Goal: Information Seeking & Learning: Learn about a topic

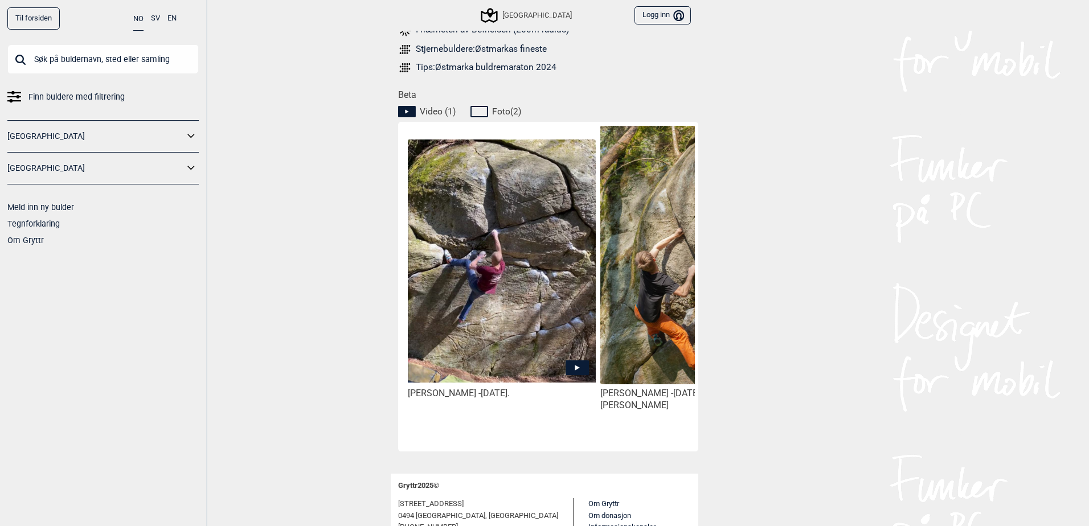
click at [582, 363] on icon at bounding box center [576, 367] width 23 height 15
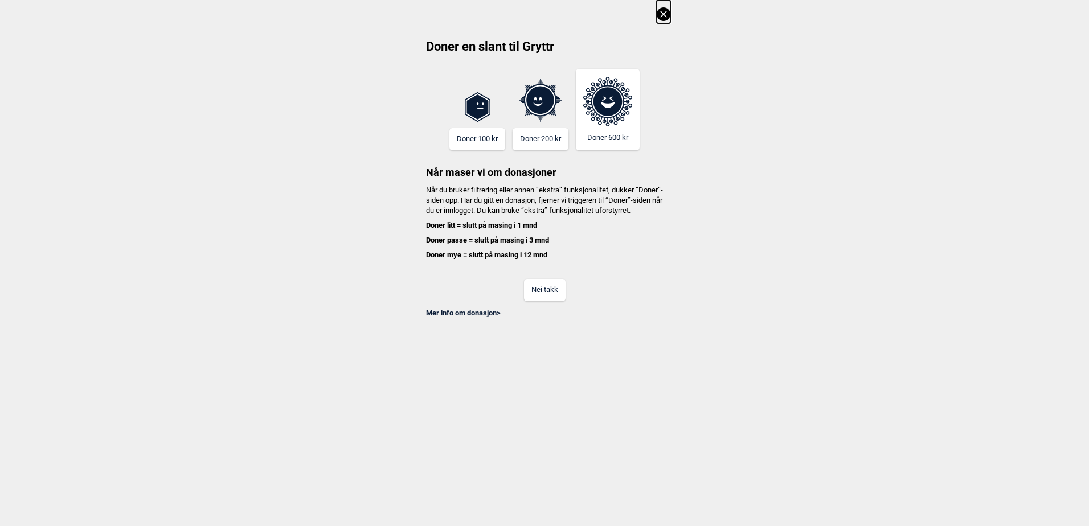
click at [545, 301] on button "Nei takk" at bounding box center [545, 290] width 42 height 22
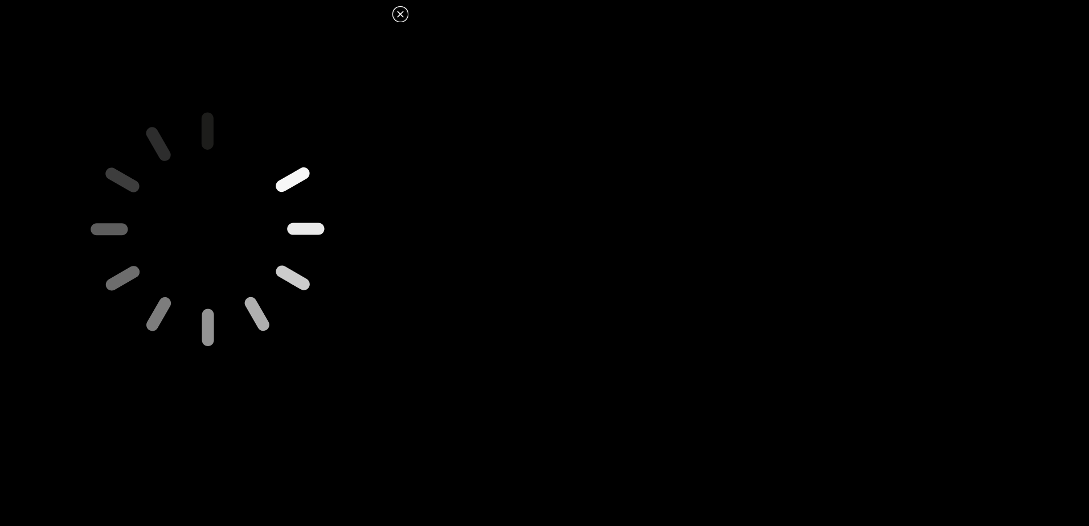
click at [527, 4] on dialog at bounding box center [544, 263] width 1089 height 526
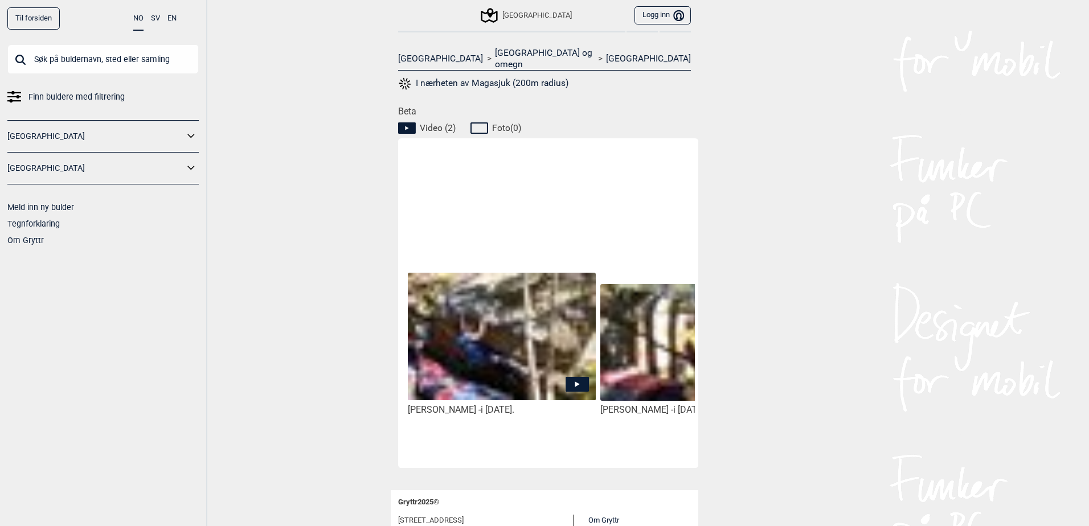
scroll to position [512, 0]
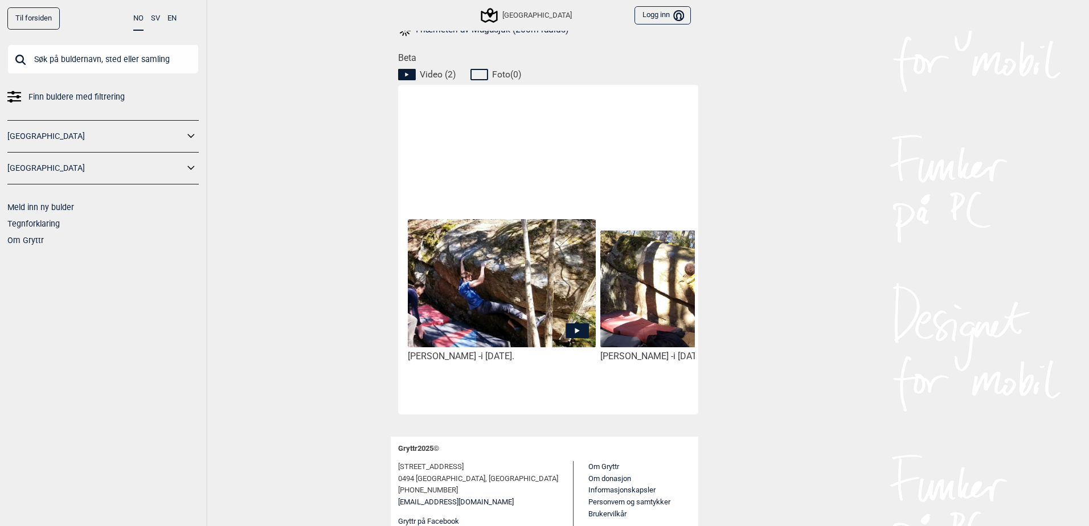
click at [576, 323] on icon at bounding box center [576, 330] width 23 height 15
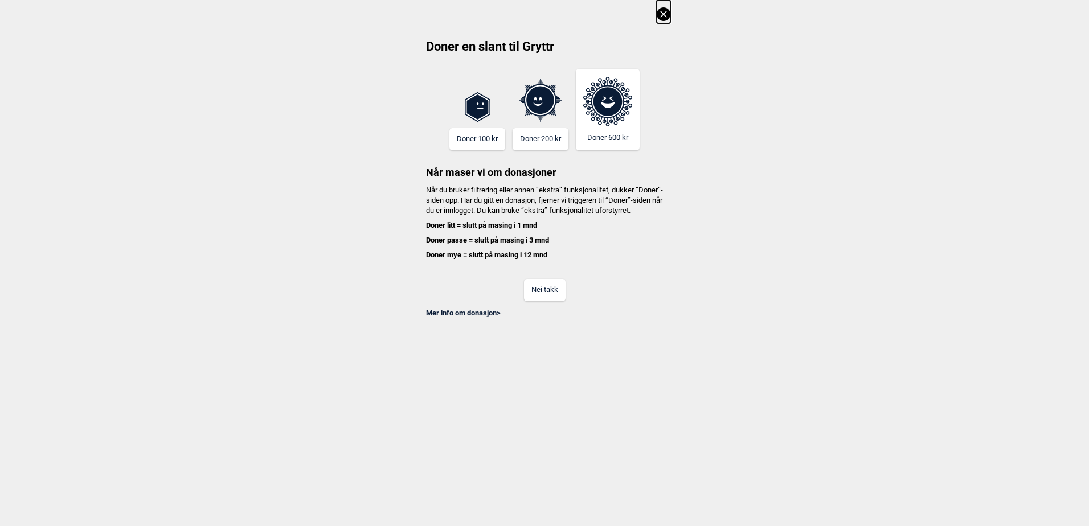
click at [542, 297] on button "Nei takk" at bounding box center [545, 290] width 42 height 22
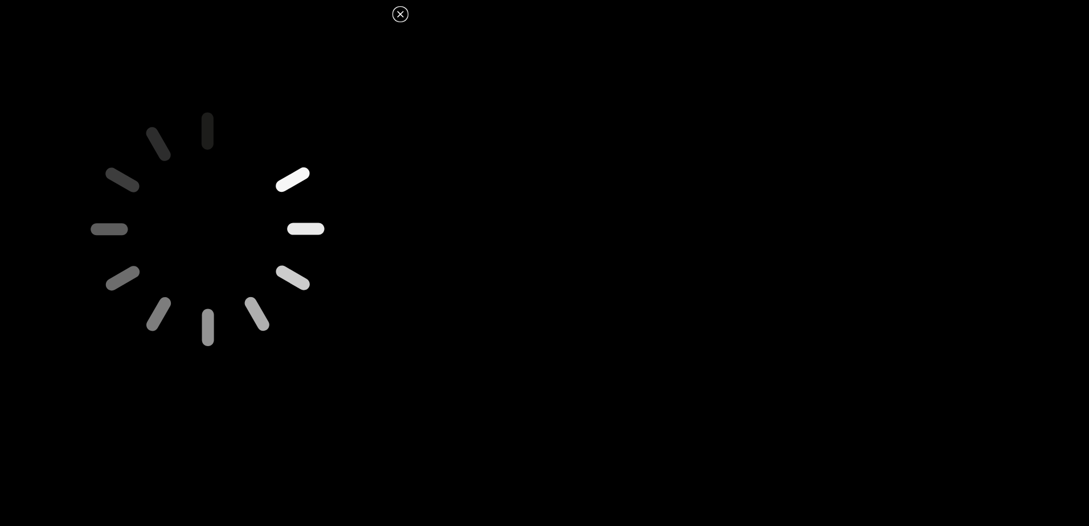
click at [397, 15] on icon at bounding box center [400, 14] width 14 height 14
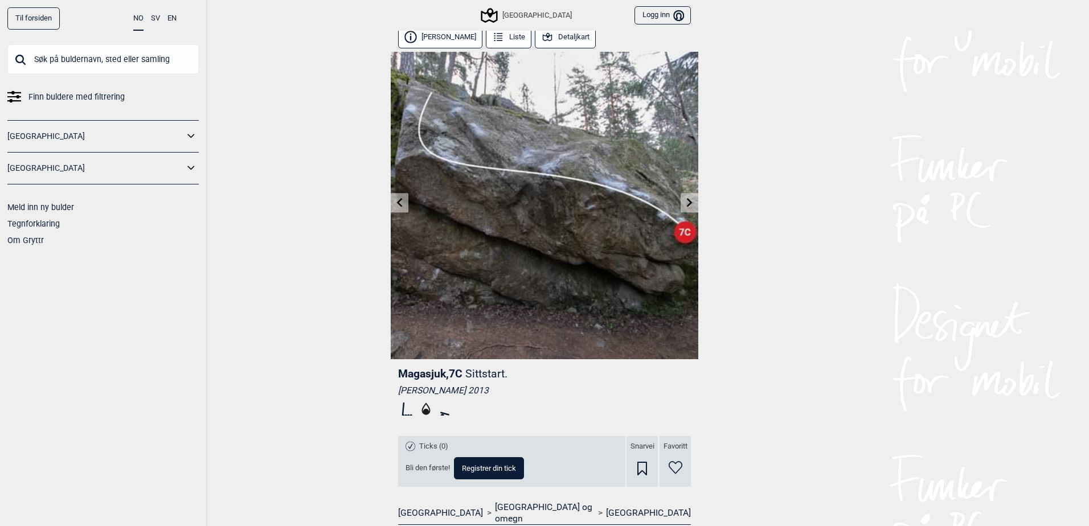
scroll to position [0, 0]
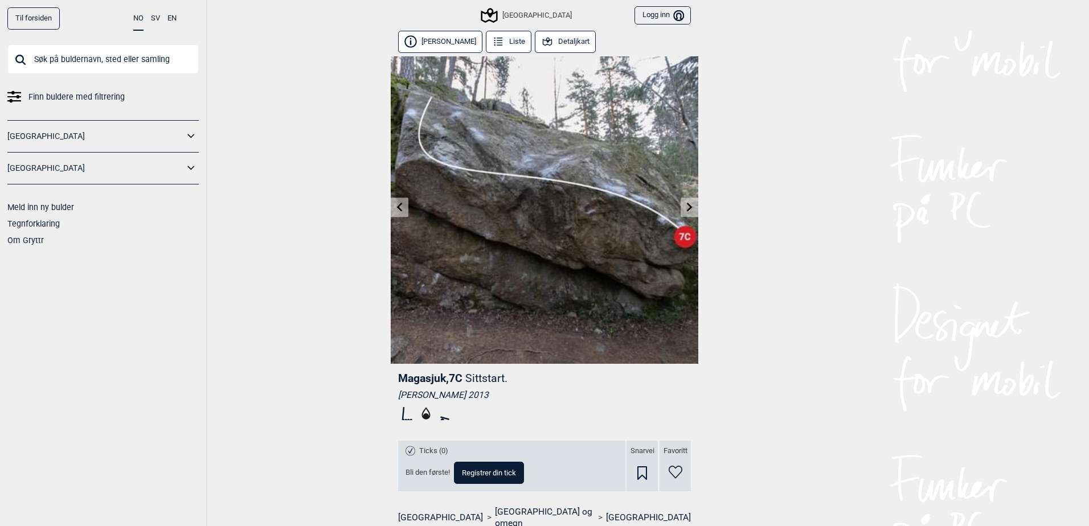
click at [64, 93] on span "Finn buldere med filtrering" at bounding box center [76, 97] width 96 height 17
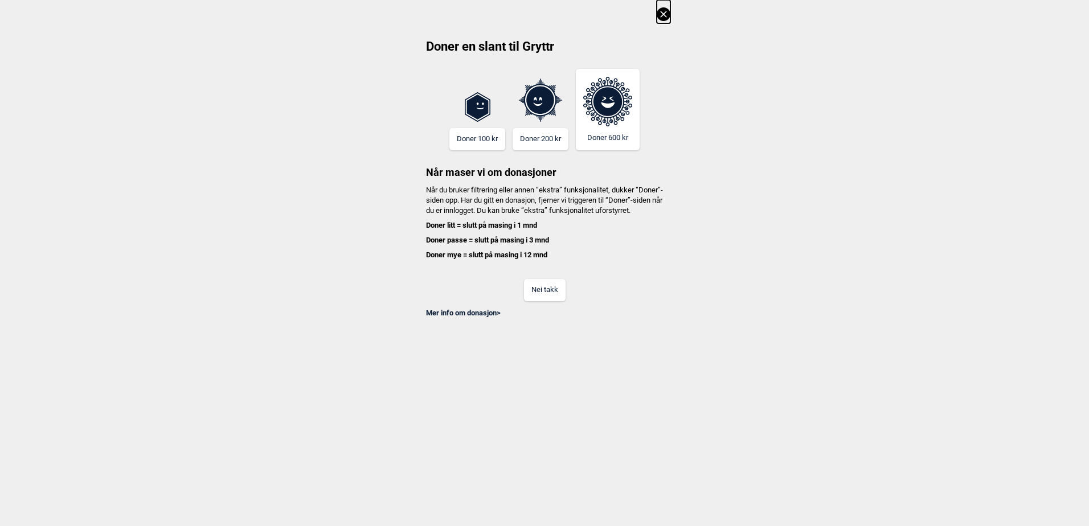
click at [561, 301] on button "Nei takk" at bounding box center [545, 290] width 42 height 22
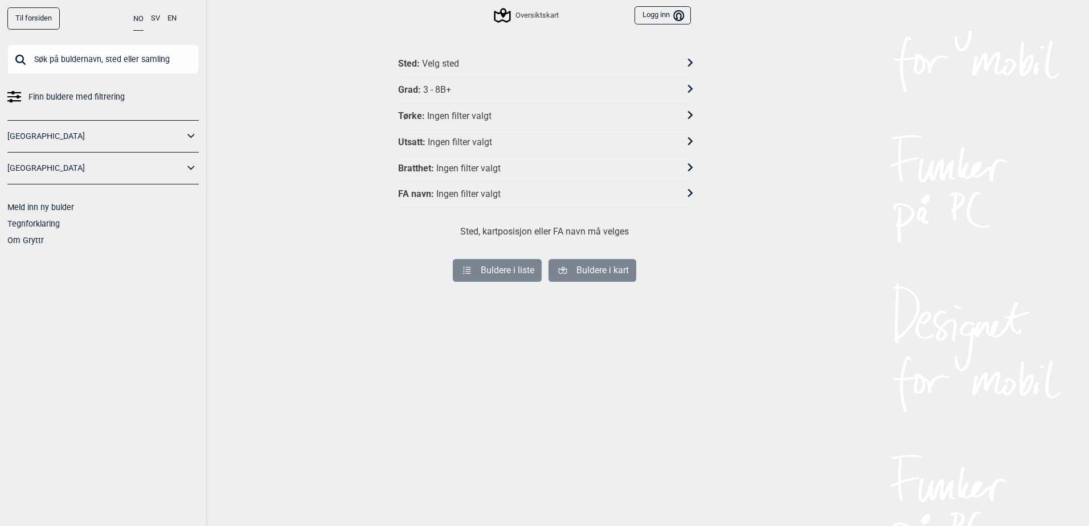
click at [486, 61] on div "Sted : Velg sted" at bounding box center [537, 64] width 278 height 12
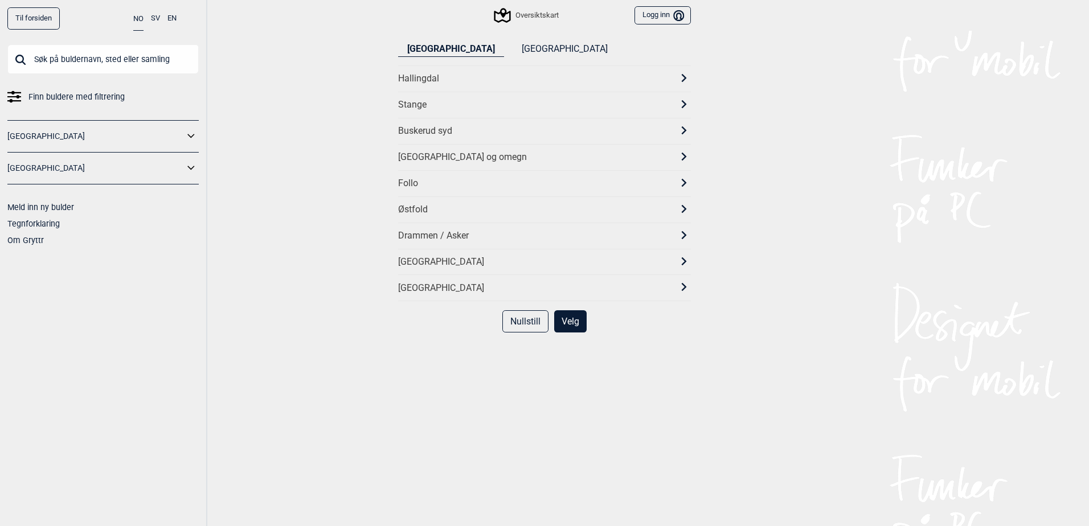
click at [457, 155] on div "[GEOGRAPHIC_DATA] og omegn" at bounding box center [534, 157] width 272 height 12
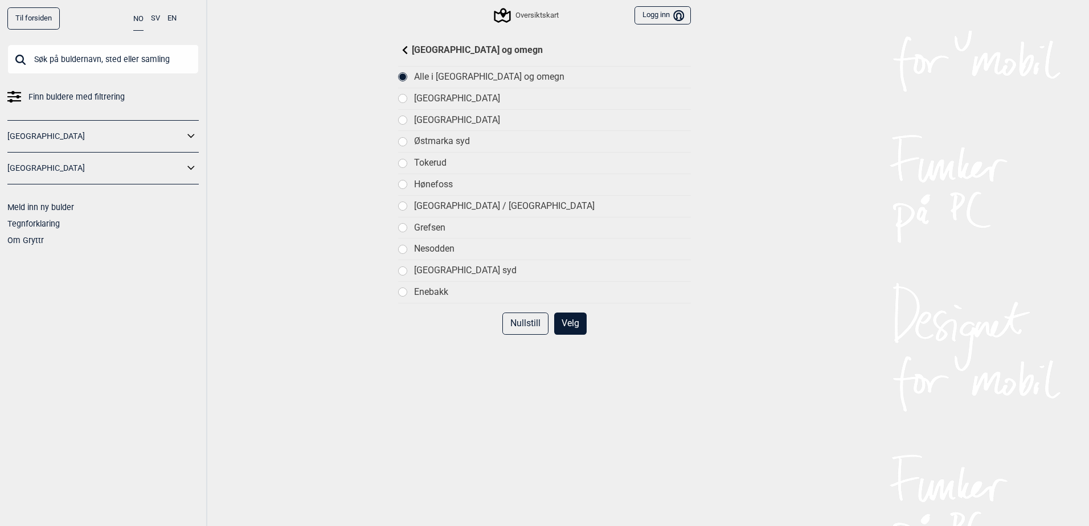
click at [461, 118] on div "[GEOGRAPHIC_DATA]" at bounding box center [552, 120] width 277 height 12
click at [562, 329] on button "Velg" at bounding box center [570, 324] width 32 height 22
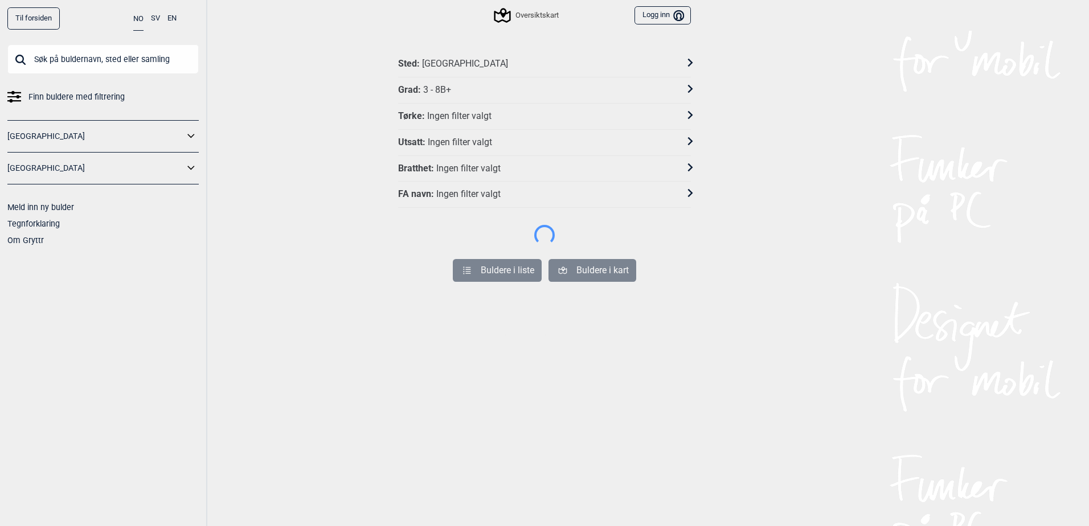
click at [467, 88] on div "Grad : 3 - 8B+" at bounding box center [537, 90] width 278 height 12
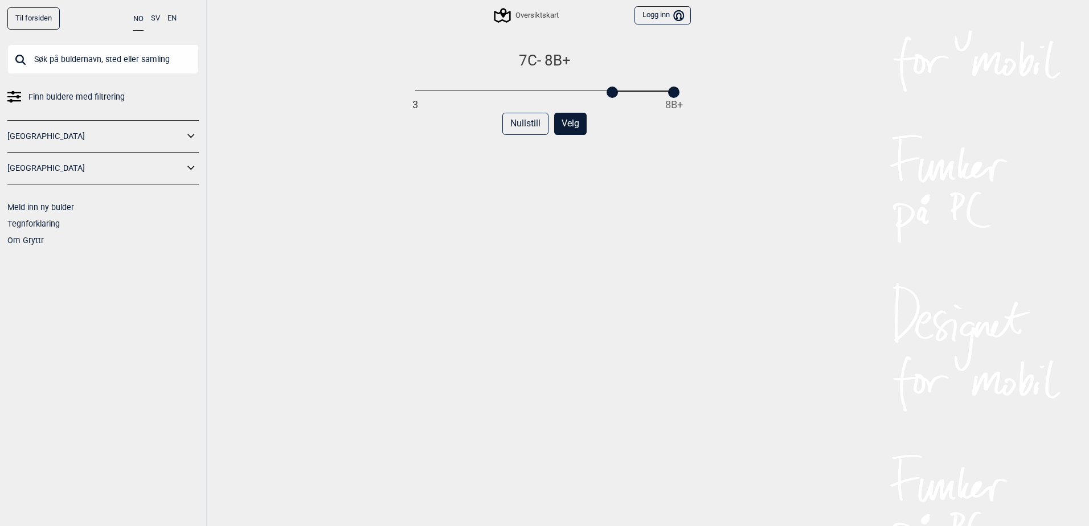
drag, startPoint x: 416, startPoint y: 91, endPoint x: 612, endPoint y: 89, distance: 196.4
click at [612, 89] on div at bounding box center [611, 92] width 11 height 11
drag, startPoint x: 671, startPoint y: 93, endPoint x: 622, endPoint y: 100, distance: 48.9
click at [622, 100] on div "7C - 7C+ 3 8B+ Nullstill Velg" at bounding box center [544, 300] width 293 height 498
click at [565, 124] on button "Velg" at bounding box center [570, 124] width 32 height 22
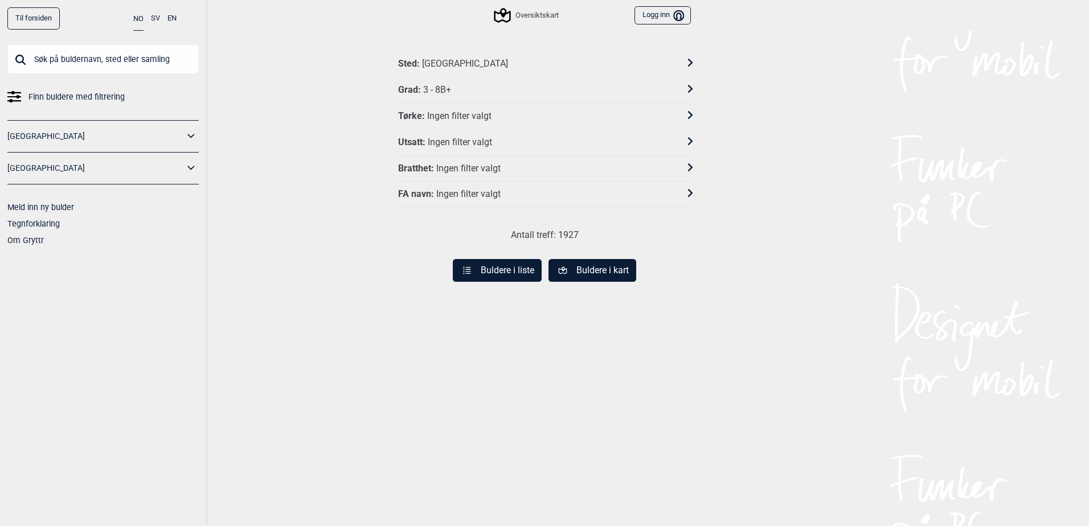
click at [495, 85] on div "Grad : 3 - 8B+" at bounding box center [537, 90] width 278 height 12
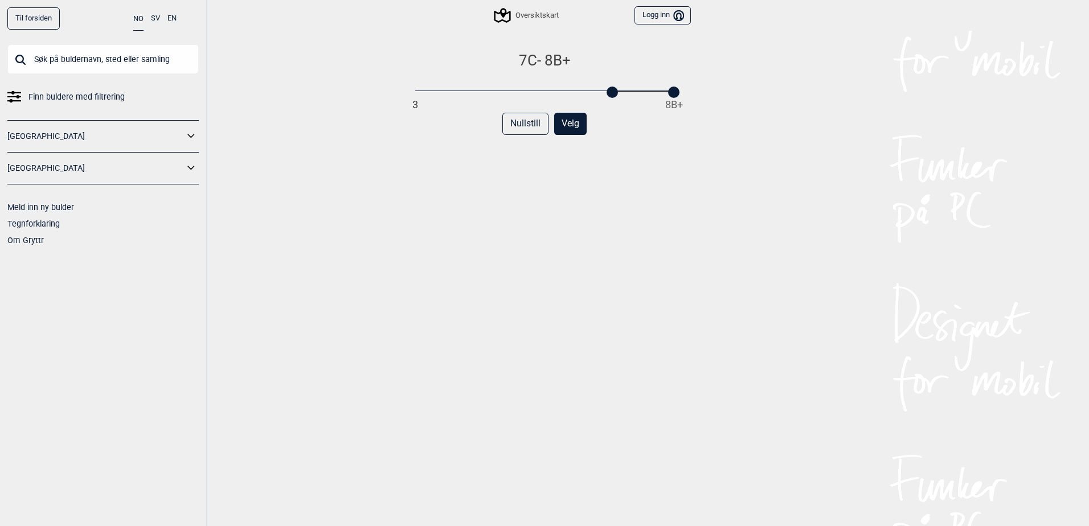
drag, startPoint x: 410, startPoint y: 93, endPoint x: 610, endPoint y: 87, distance: 200.5
click at [610, 87] on div at bounding box center [611, 92] width 11 height 11
click at [732, 218] on div "Til forsiden NO SV EN Finn buldere med filtrering [GEOGRAPHIC_DATA] [GEOGRAPHIC…" at bounding box center [544, 263] width 1089 height 526
drag, startPoint x: 670, startPoint y: 91, endPoint x: 621, endPoint y: 94, distance: 49.0
click at [621, 94] on div at bounding box center [624, 92] width 11 height 11
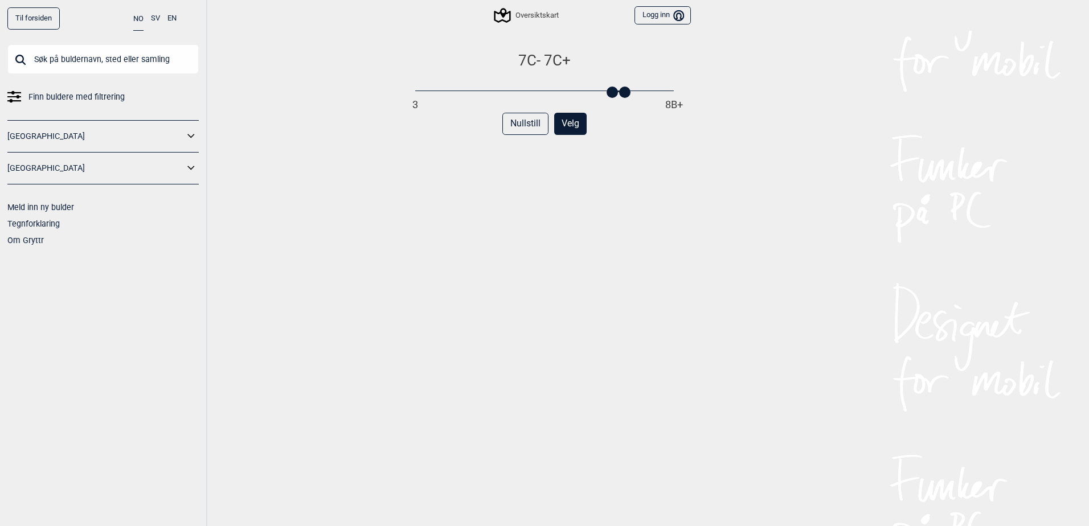
click at [576, 238] on div "7C - 7C+ 3 8B+ Nullstill Velg" at bounding box center [544, 300] width 293 height 498
click at [574, 128] on button "Velg" at bounding box center [570, 124] width 32 height 22
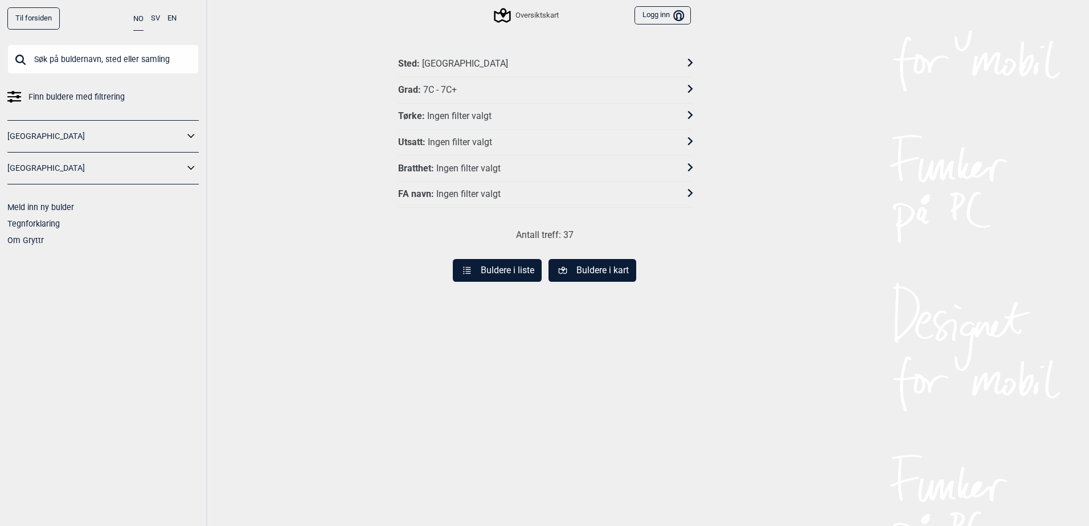
click at [504, 273] on button "Buldere i liste" at bounding box center [497, 270] width 89 height 23
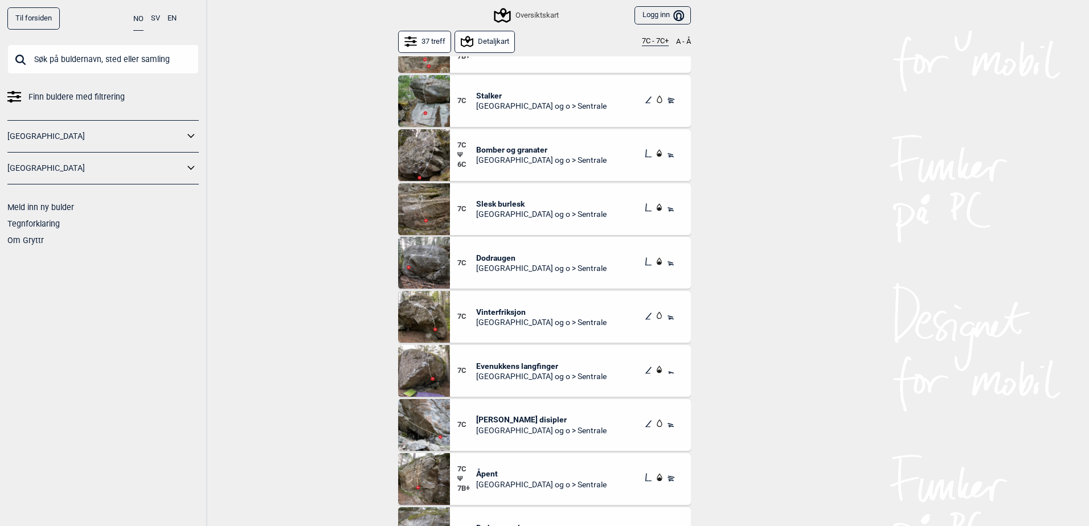
scroll to position [57, 0]
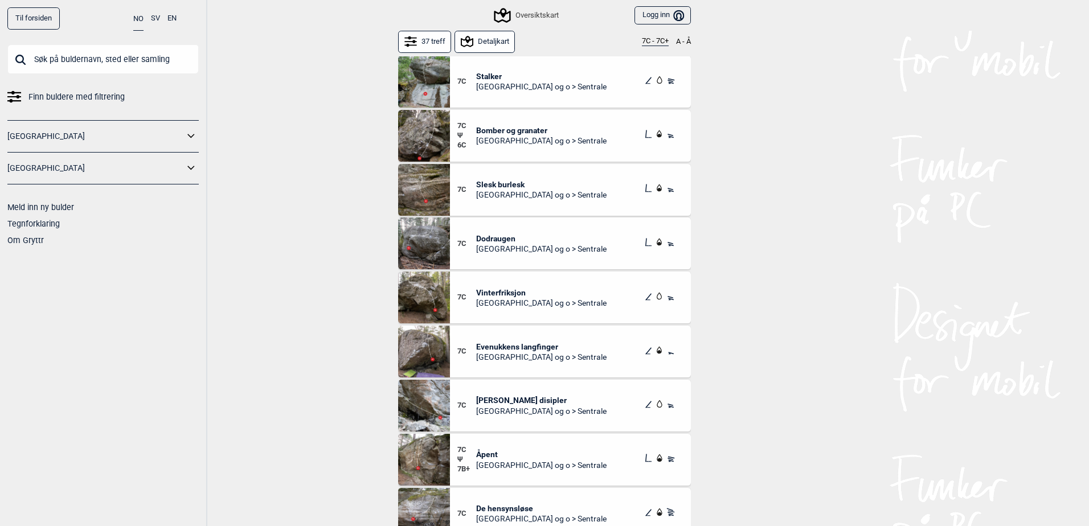
click at [519, 186] on span "Slesk burlesk" at bounding box center [541, 184] width 130 height 10
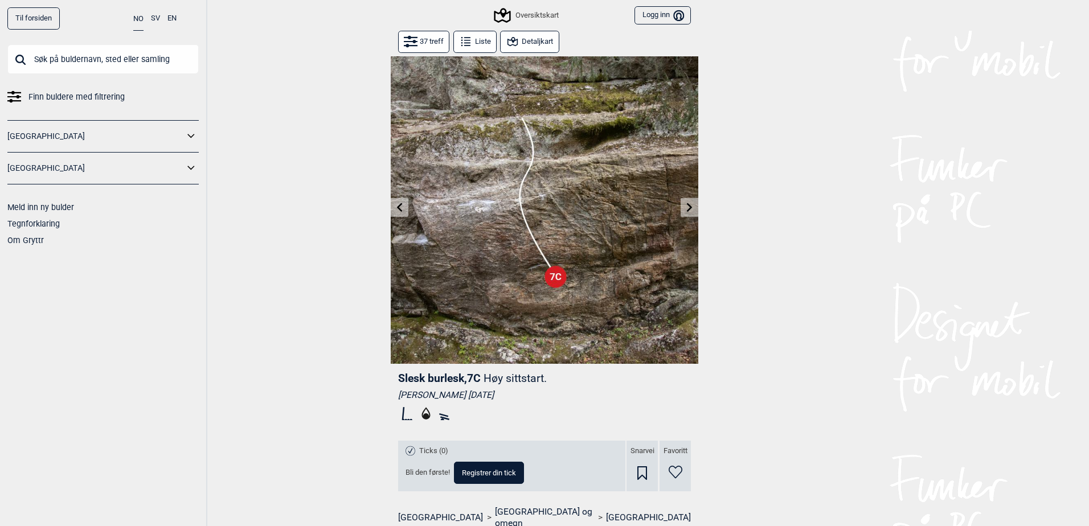
click at [469, 46] on button "Liste" at bounding box center [474, 42] width 43 height 22
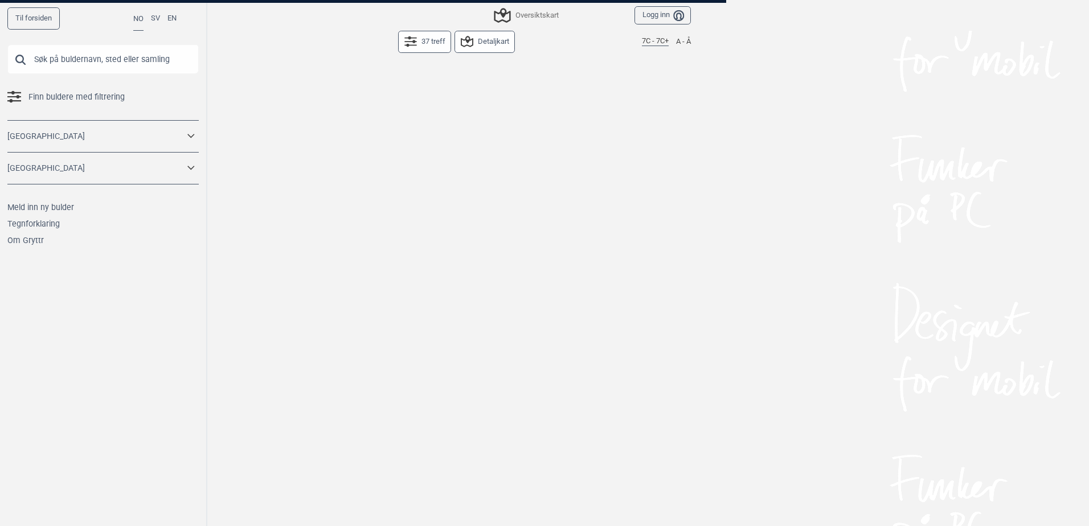
scroll to position [155, 0]
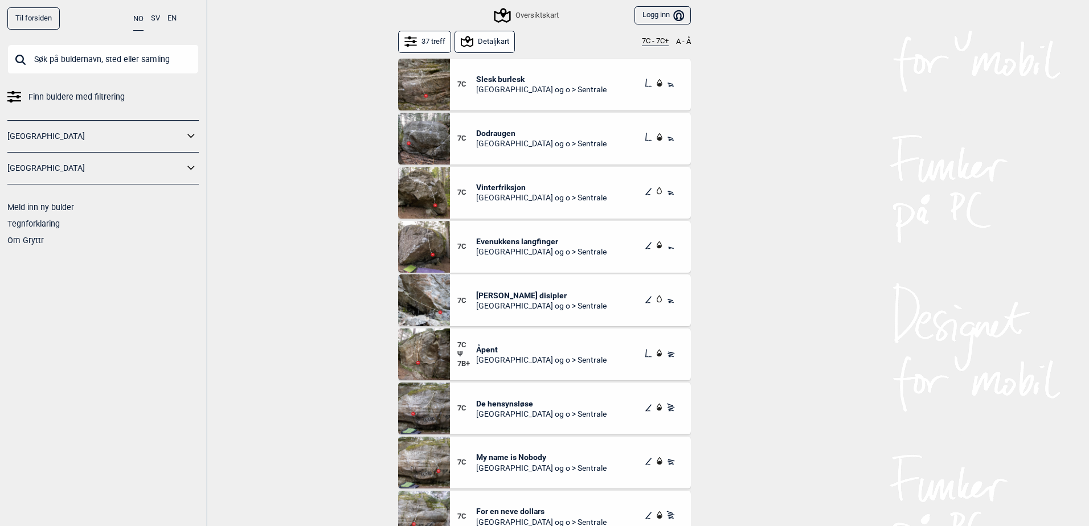
click at [508, 87] on span "[GEOGRAPHIC_DATA] og o > Sentrale" at bounding box center [541, 89] width 130 height 10
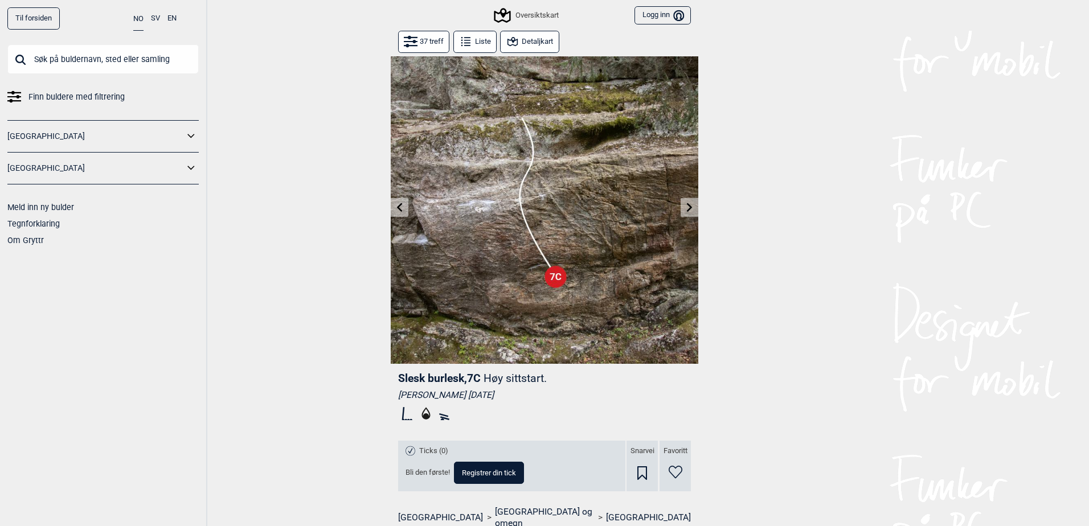
click at [527, 44] on button "Detaljkart" at bounding box center [529, 42] width 59 height 22
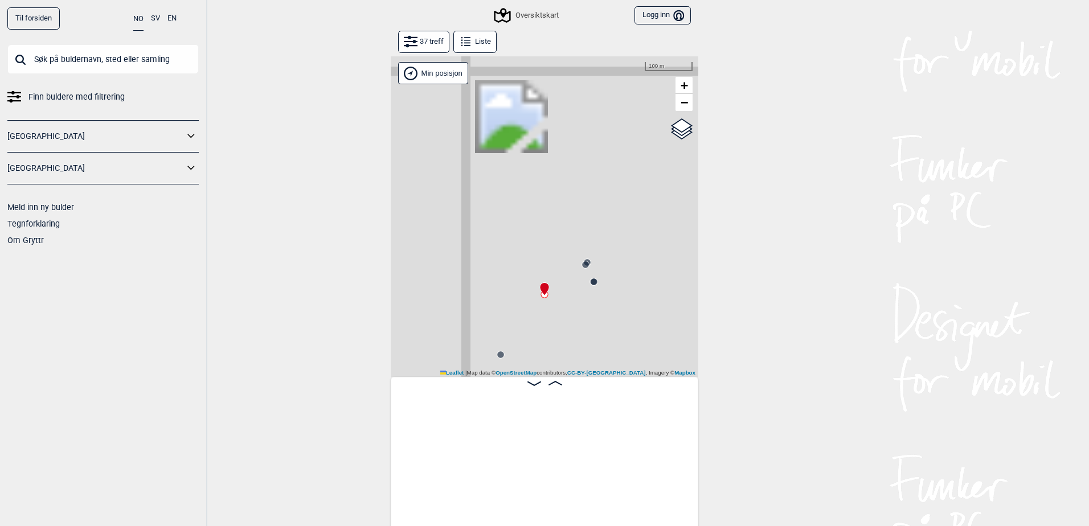
scroll to position [0, 481]
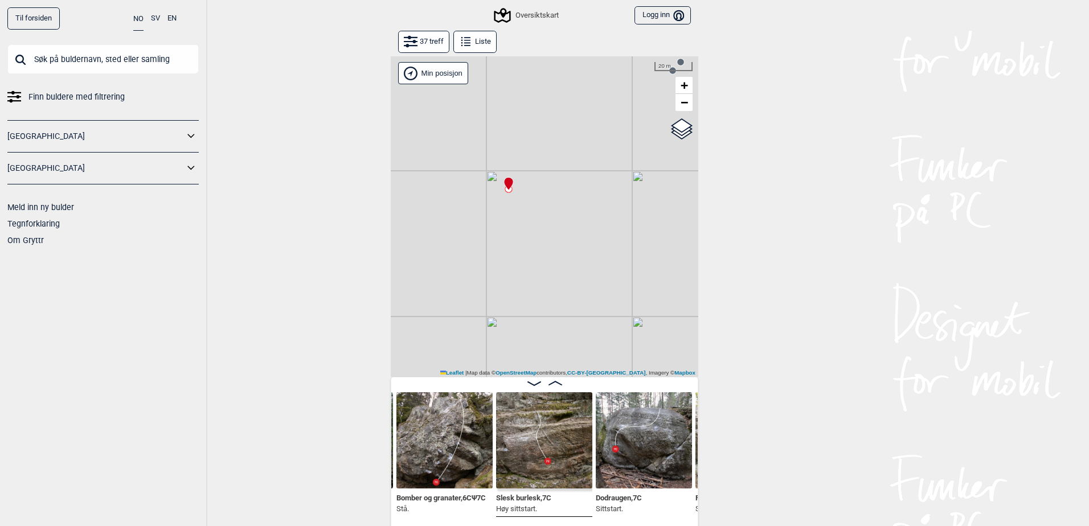
click at [466, 40] on icon at bounding box center [466, 42] width 14 height 14
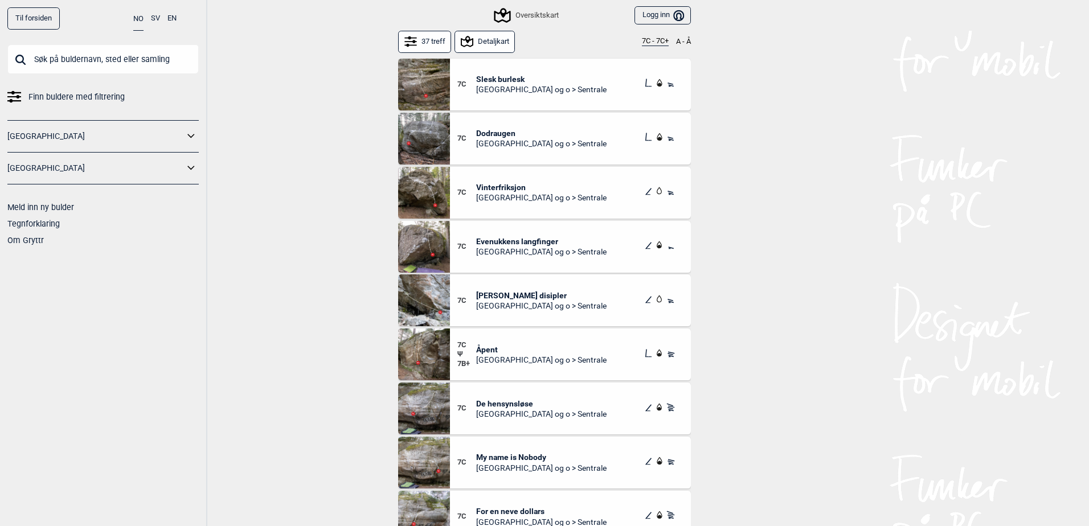
scroll to position [212, 0]
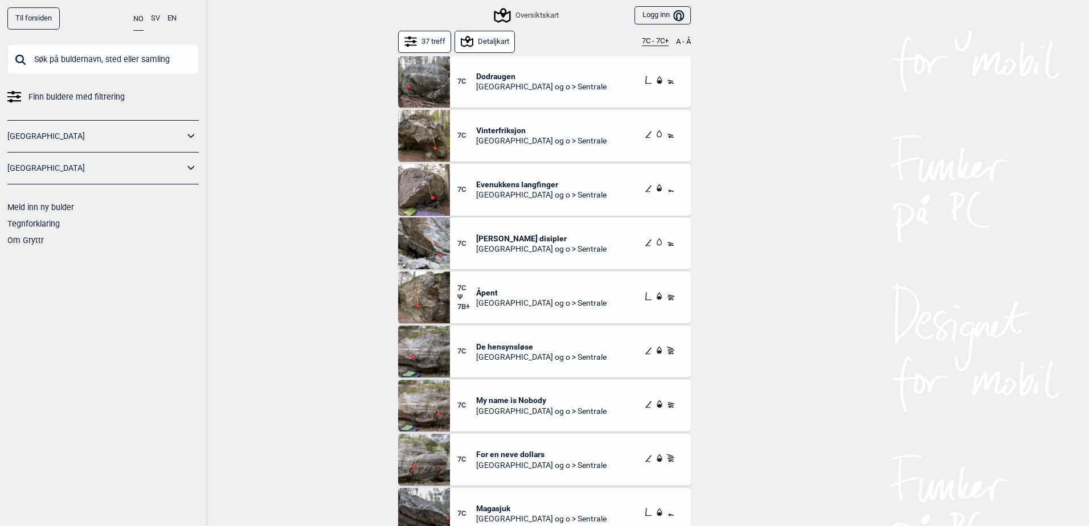
click at [519, 188] on span "Evenukkens langfinger" at bounding box center [541, 184] width 130 height 10
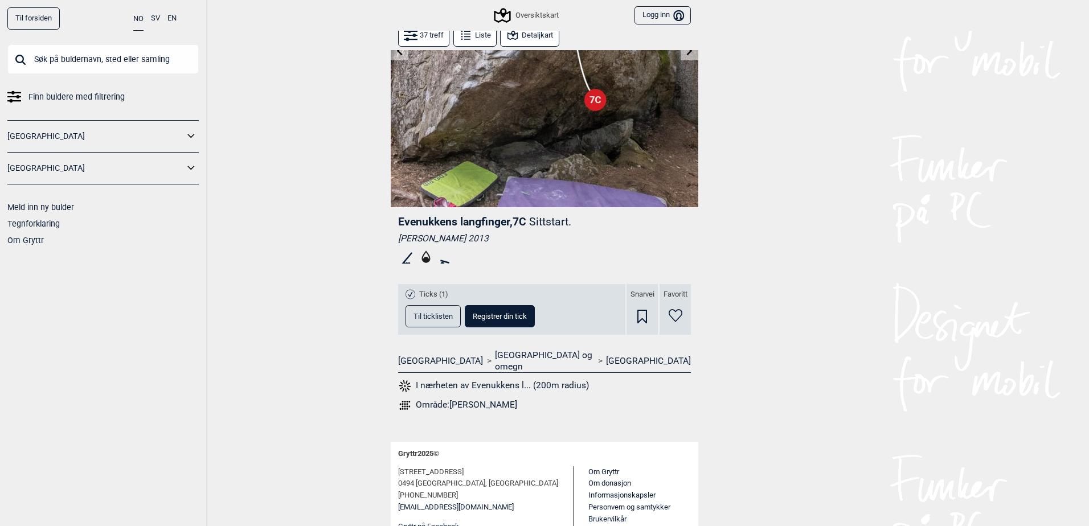
scroll to position [175, 0]
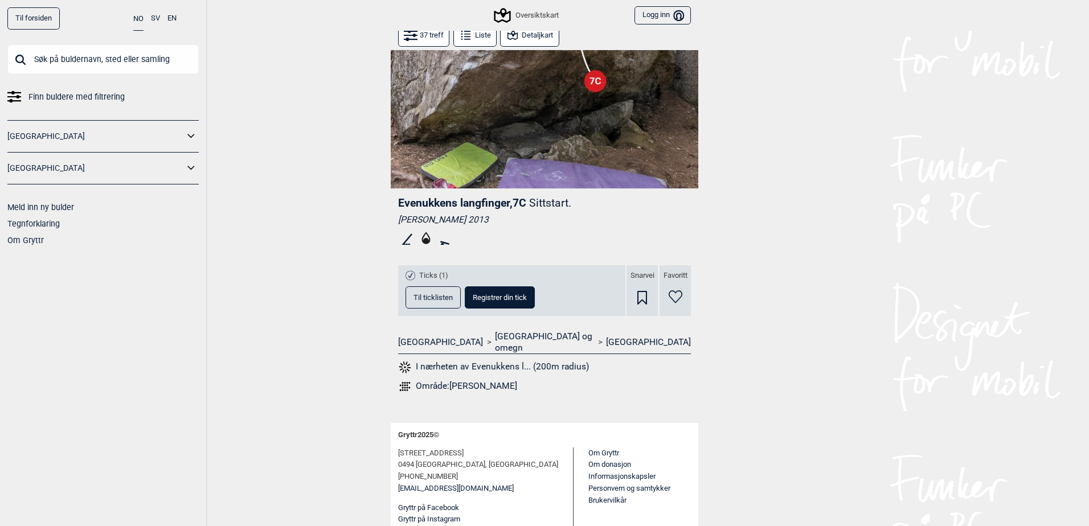
click at [428, 295] on span "Til ticklisten" at bounding box center [432, 297] width 39 height 7
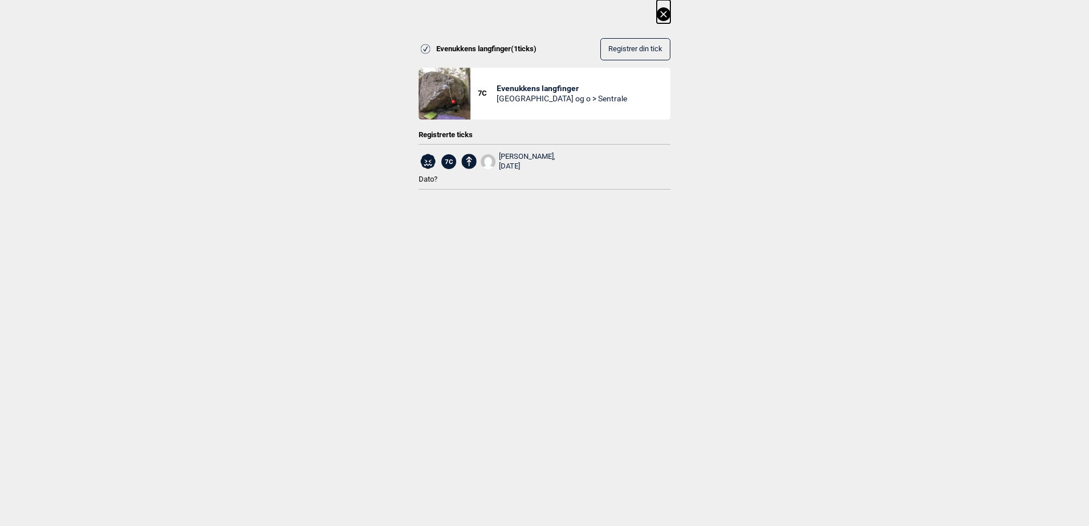
click at [666, 13] on icon at bounding box center [663, 14] width 6 height 6
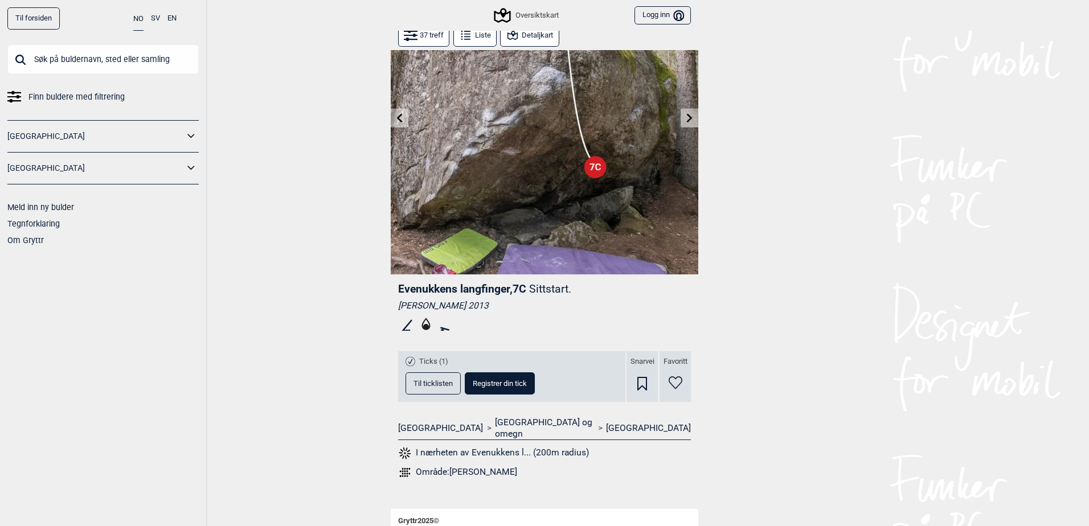
scroll to position [0, 0]
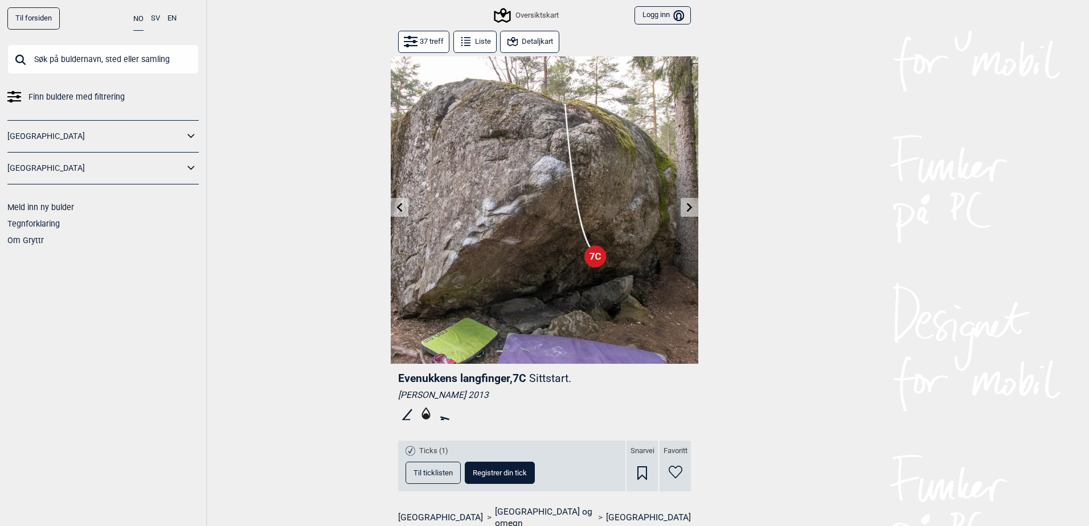
click at [478, 47] on button "Liste" at bounding box center [474, 42] width 43 height 22
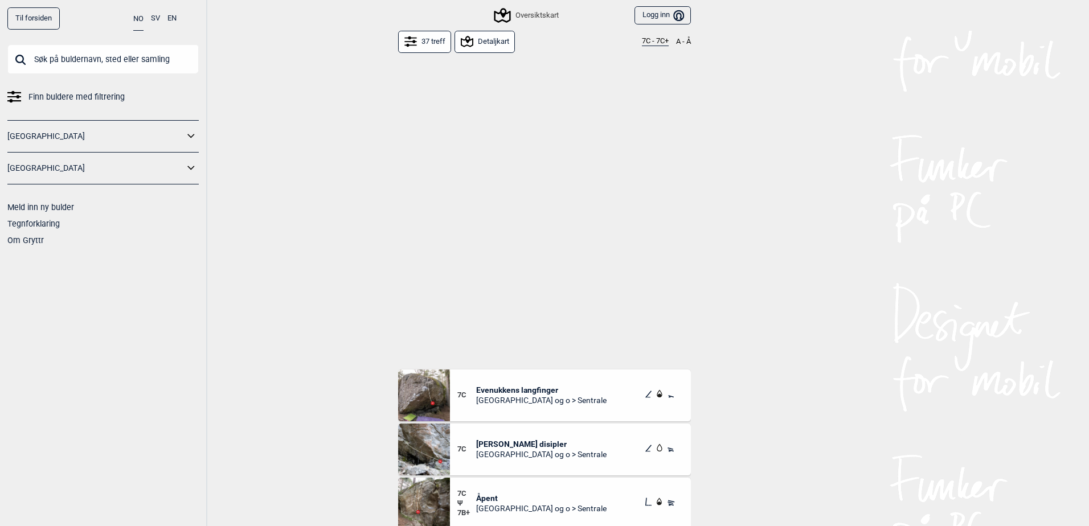
scroll to position [311, 0]
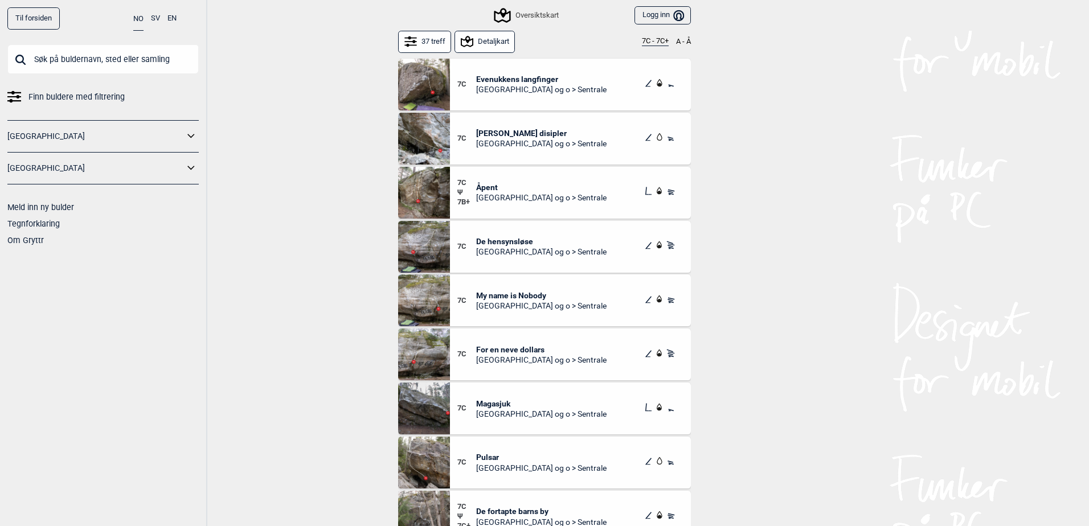
click at [499, 128] on span "[PERSON_NAME] disipler" at bounding box center [541, 133] width 130 height 10
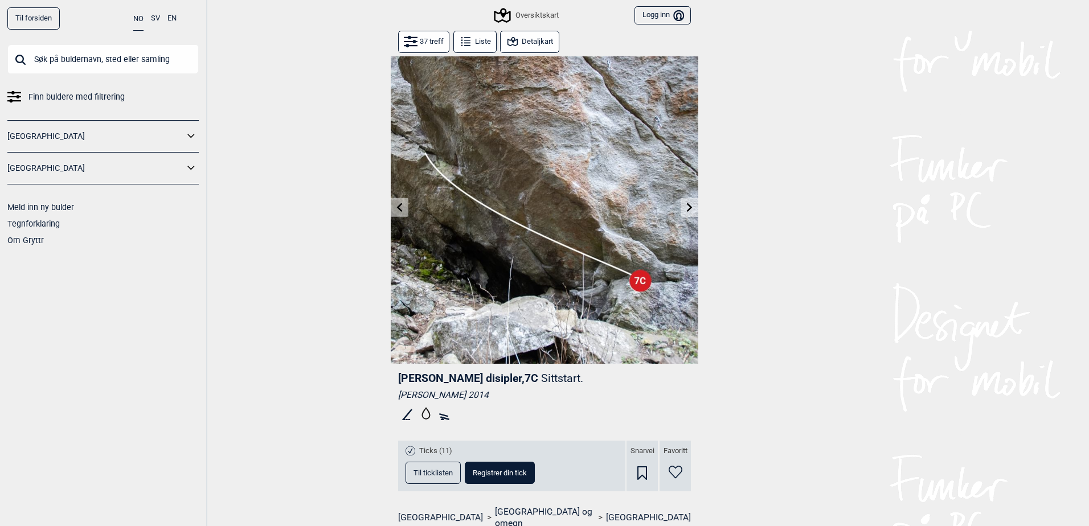
click at [472, 40] on button "Liste" at bounding box center [474, 42] width 43 height 22
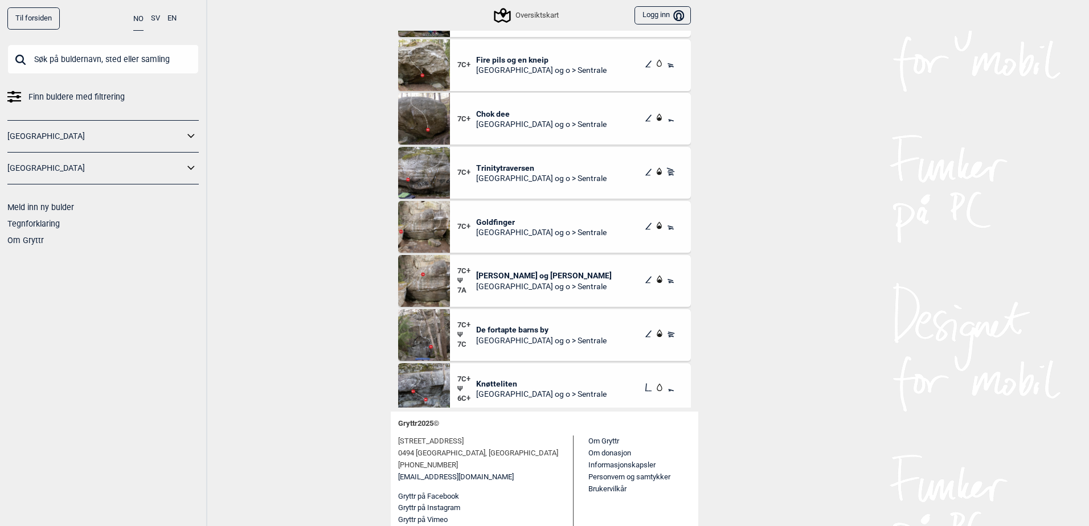
scroll to position [1225, 0]
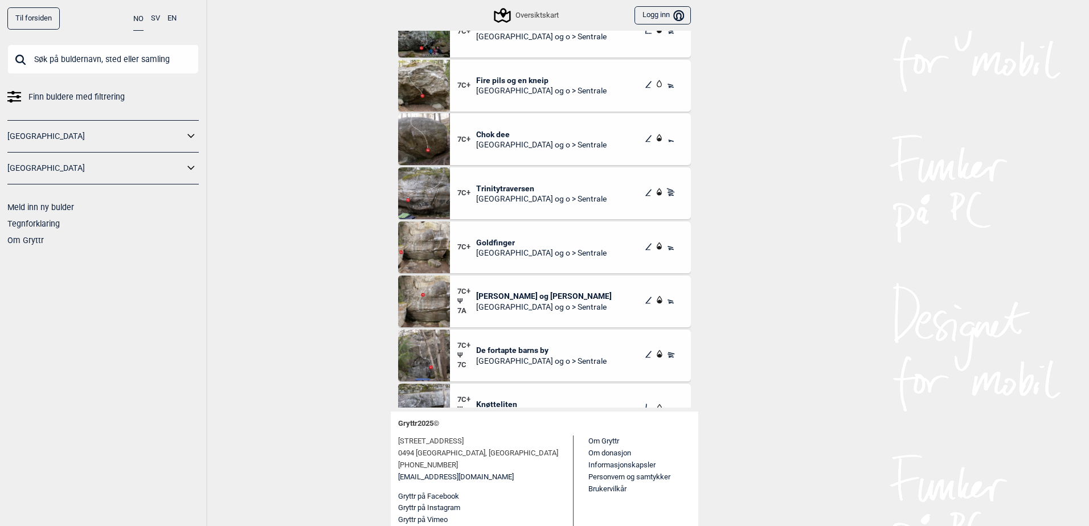
click at [482, 301] on span "[PERSON_NAME] og [PERSON_NAME]" at bounding box center [544, 296] width 136 height 10
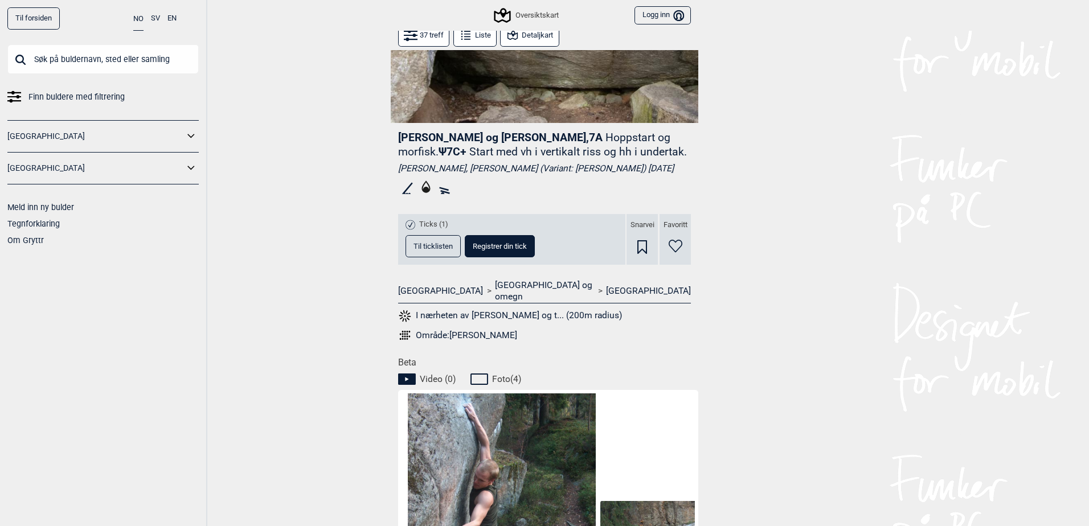
scroll to position [51, 0]
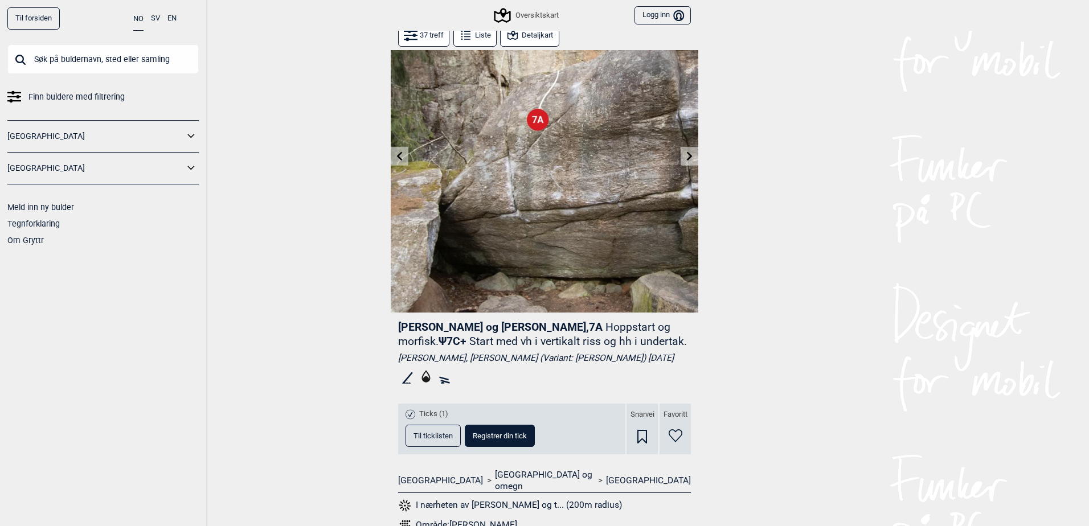
click at [468, 33] on icon at bounding box center [466, 35] width 14 height 14
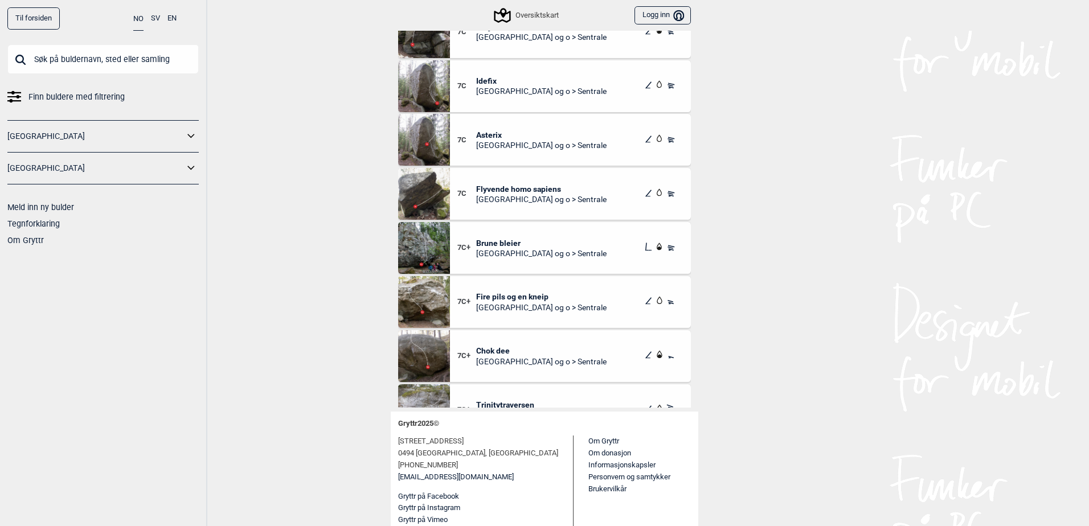
scroll to position [997, 0]
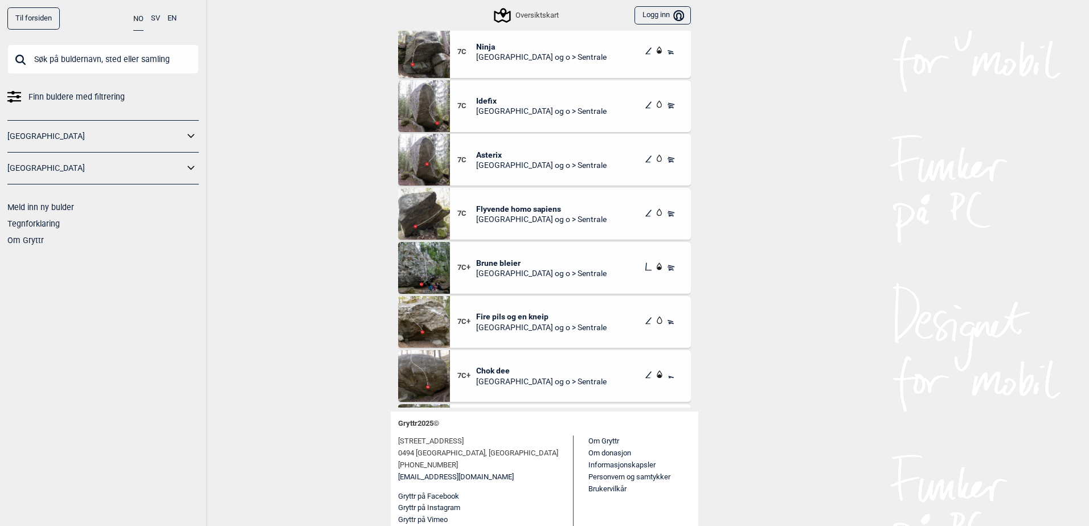
click at [498, 262] on span "Brune bleier" at bounding box center [541, 263] width 130 height 10
